Goal: Find specific page/section: Find specific page/section

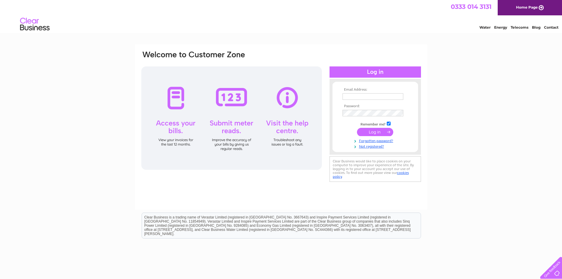
type input "[EMAIL_ADDRESS][DOMAIN_NAME]"
click at [380, 132] on input "submit" at bounding box center [375, 132] width 36 height 8
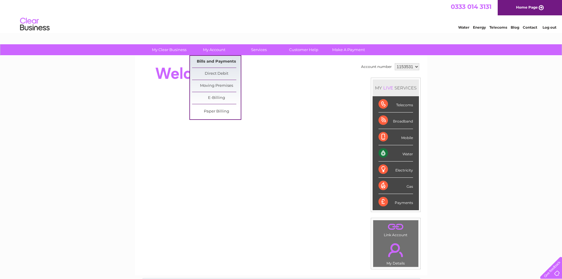
click at [214, 62] on link "Bills and Payments" at bounding box center [216, 62] width 49 height 12
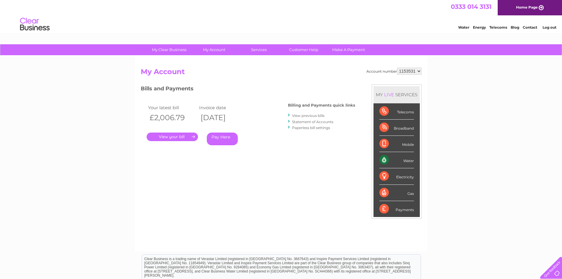
click at [187, 136] on link "." at bounding box center [172, 137] width 51 height 9
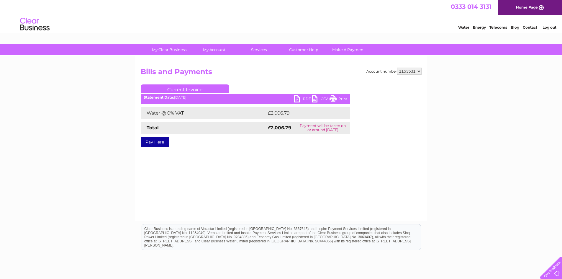
click at [293, 99] on div "Statement Date: 04/08/2025" at bounding box center [246, 97] width 210 height 4
click at [298, 98] on link "PDF" at bounding box center [303, 99] width 18 height 9
